Goal: Information Seeking & Learning: Find specific fact

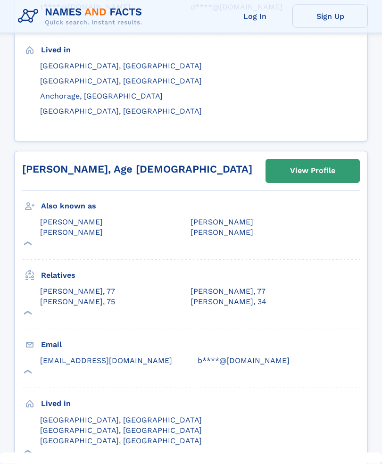
scroll to position [1540, 0]
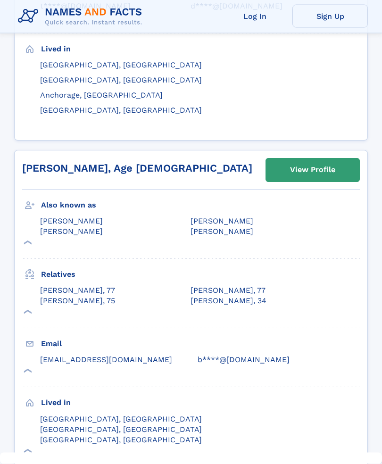
click at [132, 163] on h2 "Debra K Aasmundstad, Age 67" at bounding box center [137, 169] width 230 height 12
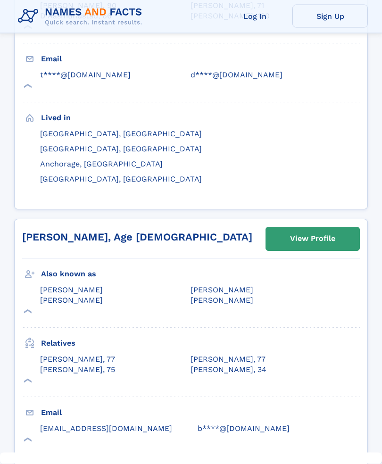
scroll to position [1466, 0]
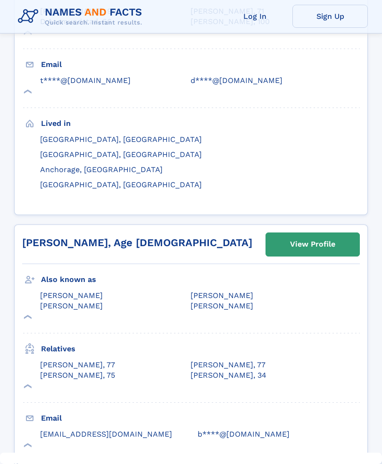
click at [303, 233] on div "View Profile" at bounding box center [312, 244] width 45 height 22
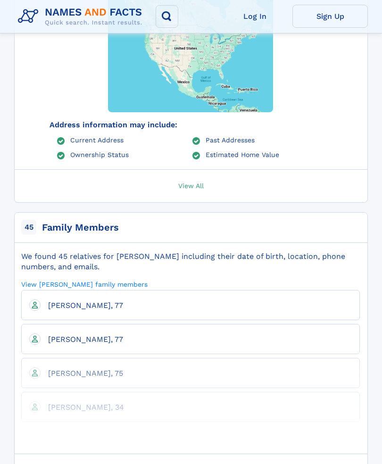
scroll to position [103, 0]
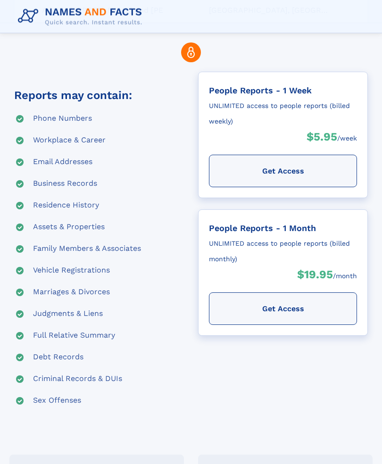
scroll to position [202, 0]
click at [90, 138] on div "Workplace & Career" at bounding box center [69, 140] width 73 height 11
click at [70, 141] on div "Workplace & Career" at bounding box center [69, 140] width 73 height 11
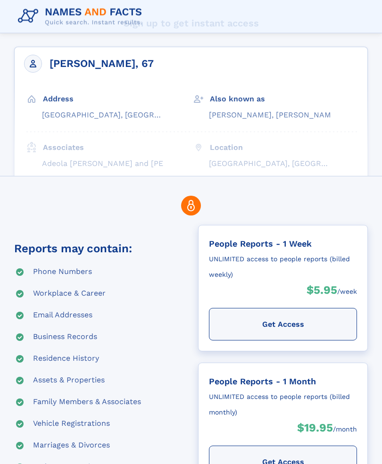
scroll to position [0, 0]
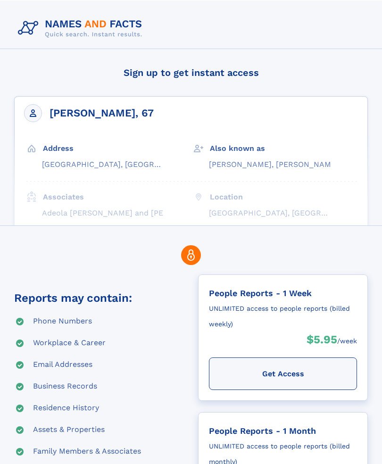
click at [170, 93] on div at bounding box center [191, 170] width 354 height 235
